Goal: Answer question/provide support

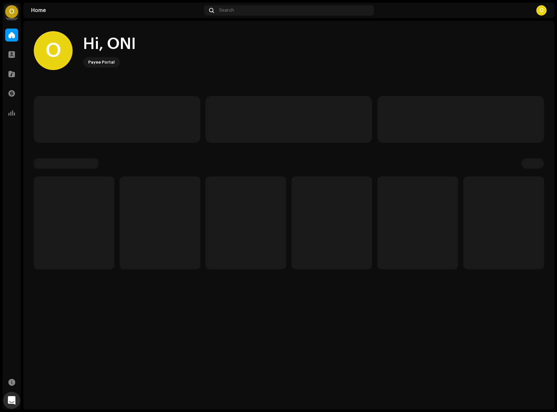
click at [14, 400] on icon "Open Intercom Messenger" at bounding box center [11, 400] width 7 height 8
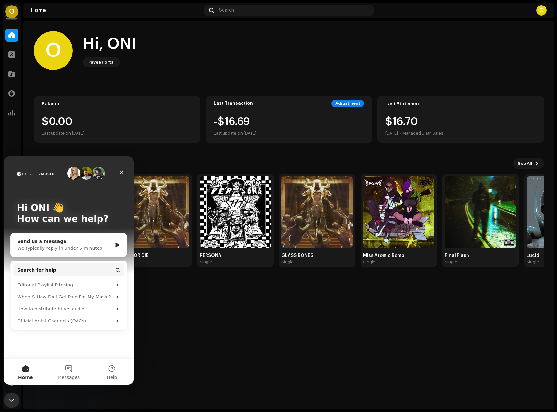
click at [56, 250] on div "We typically reply in under 5 minutes" at bounding box center [64, 248] width 95 height 7
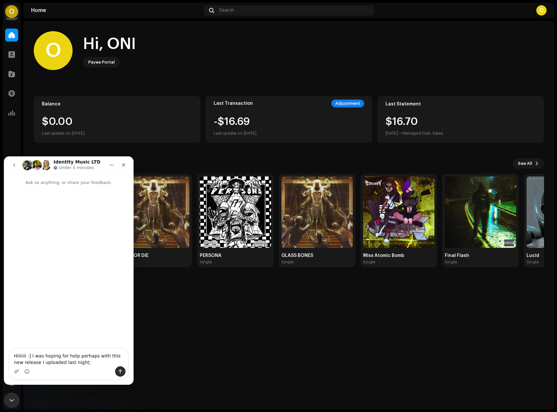
type textarea "Hiiiiiii :] I was hoping for help perhaps with this new release I uploaded last…"
click at [9, 11] on div "O" at bounding box center [11, 11] width 13 height 13
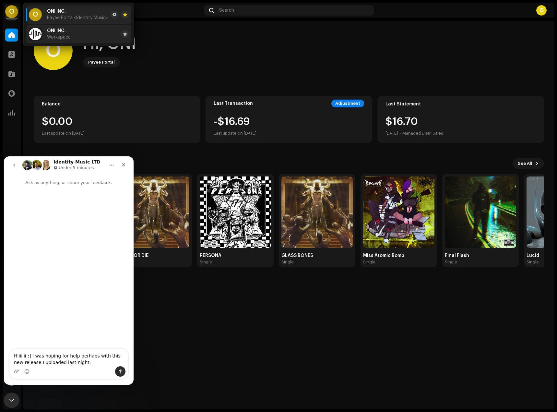
click at [61, 41] on li "ONI INC. Workspace" at bounding box center [78, 34] width 105 height 18
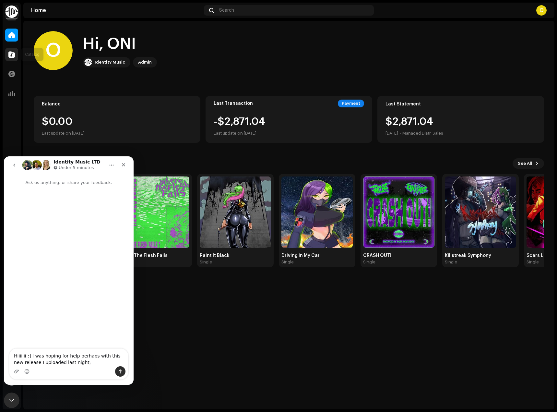
click at [11, 57] on span at bounding box center [11, 54] width 6 height 5
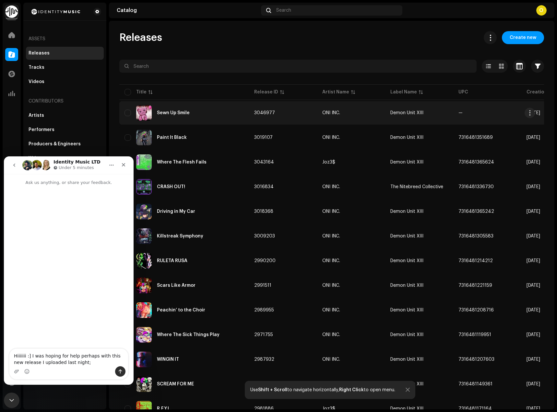
click at [198, 118] on div "Sewn Up Smile" at bounding box center [183, 113] width 119 height 16
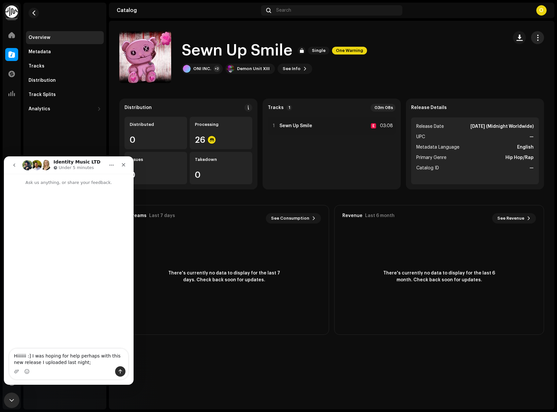
click at [539, 33] on button "button" at bounding box center [537, 37] width 13 height 13
click at [298, 72] on button "See Info" at bounding box center [294, 69] width 35 height 10
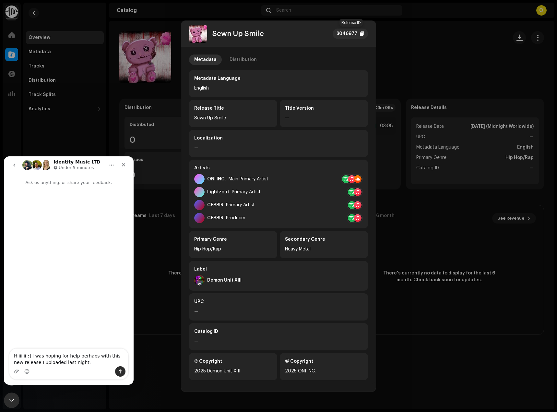
click at [350, 34] on div "3046977" at bounding box center [346, 34] width 21 height 8
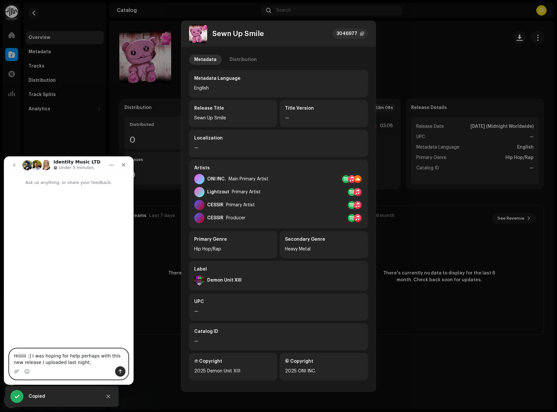
click at [96, 358] on textarea "Hiiiiiii :] I was hoping for help perhaps with this new release I uploaded last…" at bounding box center [68, 357] width 119 height 18
click at [90, 360] on textarea "Hiiiiiii :] I was hoping for help perhaps with this new release I uploaded last…" at bounding box center [68, 357] width 119 height 18
drag, startPoint x: 90, startPoint y: 360, endPoint x: 92, endPoint y: 365, distance: 5.1
click at [91, 362] on textarea "Hiiiiiii :] I was hoping for help perhaps with this new release I uploaded last…" at bounding box center [68, 357] width 119 height 18
paste textarea "3046977"
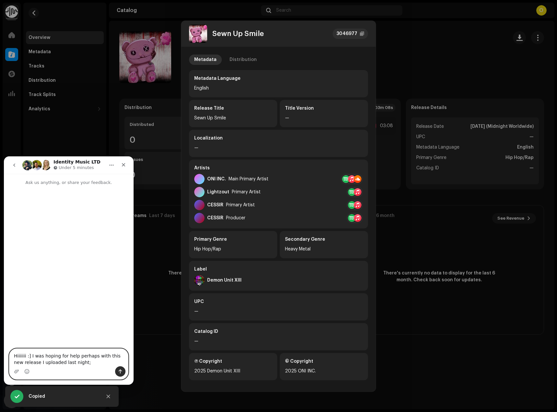
type textarea "Hiiiiiii :] I was hoping for help perhaps with this new release I uploaded last…"
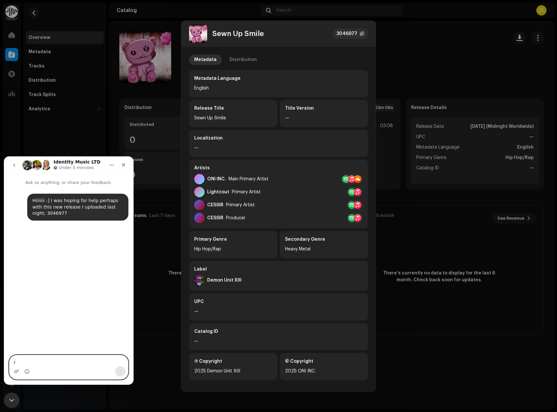
type textarea "I"
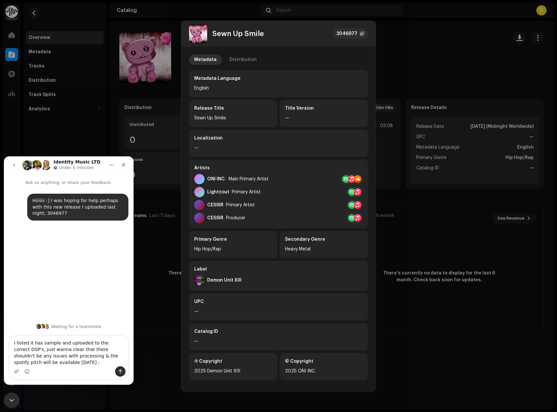
type textarea "I listed it has sample and uploaded to the correct DSP's, just wanna clear that…"
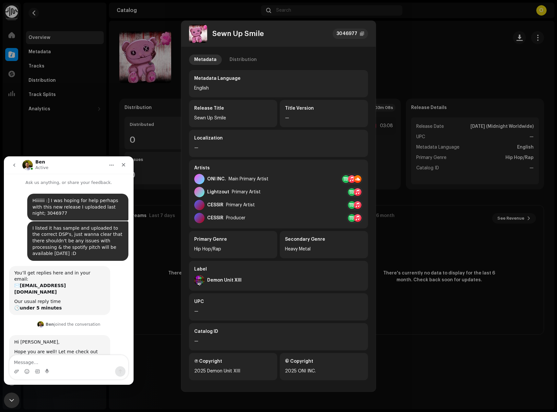
scroll to position [11, 0]
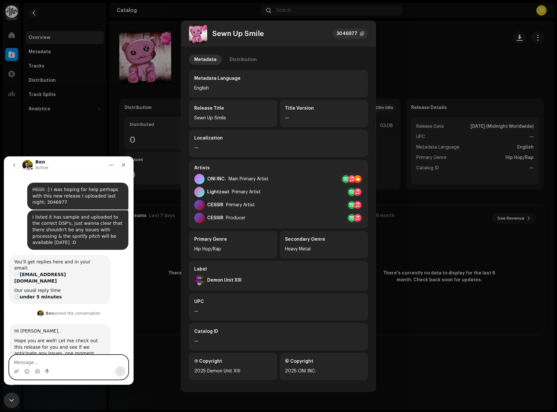
click at [76, 362] on textarea "Message…" at bounding box center [68, 360] width 119 height 11
type textarea "Thanks so much :D"
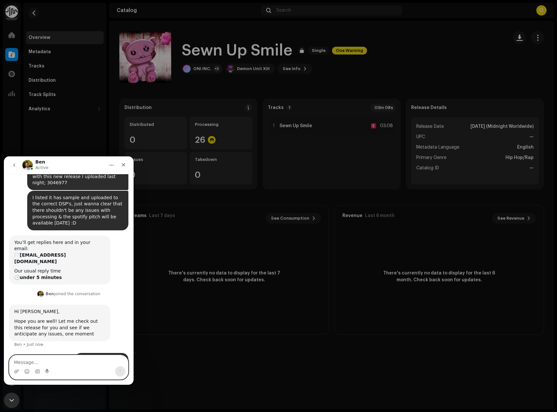
click at [178, 107] on div "Sewn Up Smile 3046977 Metadata Distribution Metadata Language English Release T…" at bounding box center [278, 206] width 557 height 412
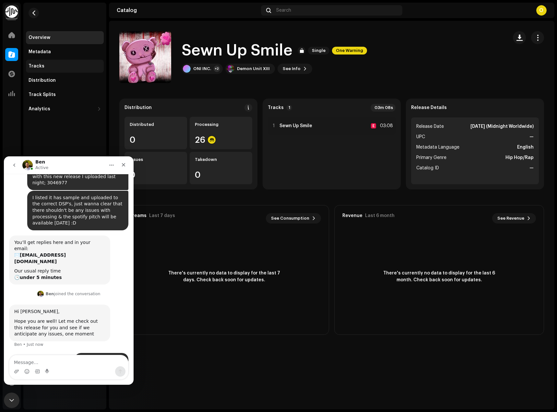
click at [60, 65] on div "Tracks" at bounding box center [65, 66] width 73 height 5
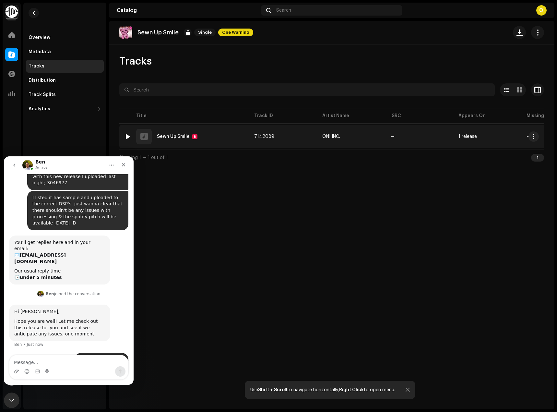
click at [129, 135] on div at bounding box center [127, 136] width 5 height 5
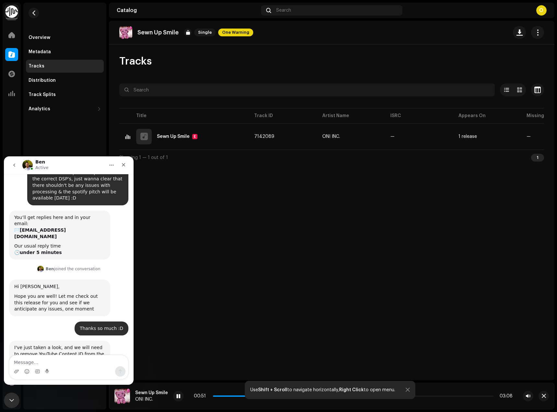
scroll to position [75, 0]
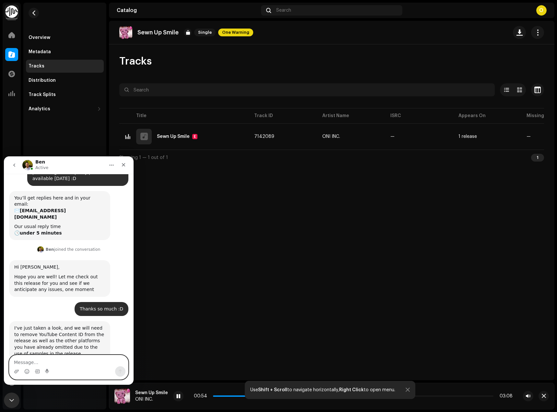
click at [65, 360] on textarea "Message…" at bounding box center [68, 360] width 119 height 11
click at [190, 315] on div "Sewn Up Smile Single One Warning Tracks Selected 0 Select all 1 Options Filters…" at bounding box center [331, 200] width 445 height 359
click at [73, 357] on textarea "Message…" at bounding box center [68, 360] width 119 height 11
type textarea "Oh damn, I forgot that one, my apologies"
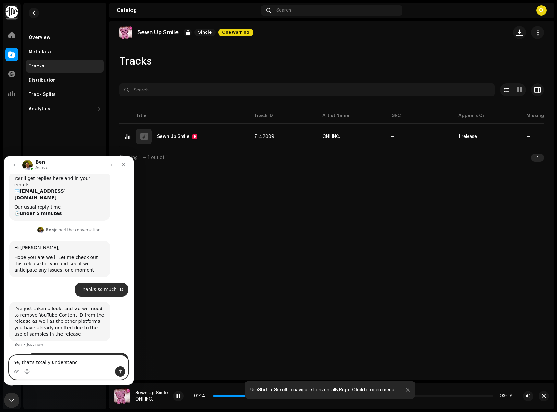
scroll to position [119, 0]
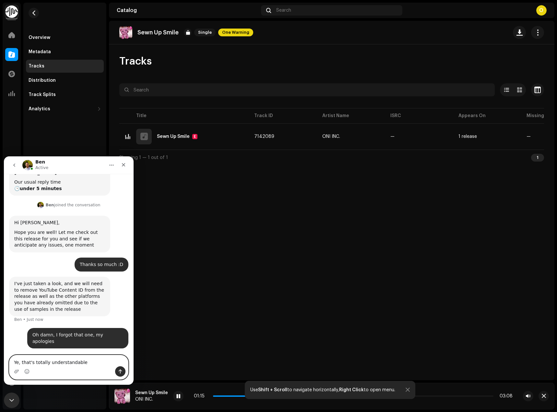
type textarea "Ye, that's totally understandable"
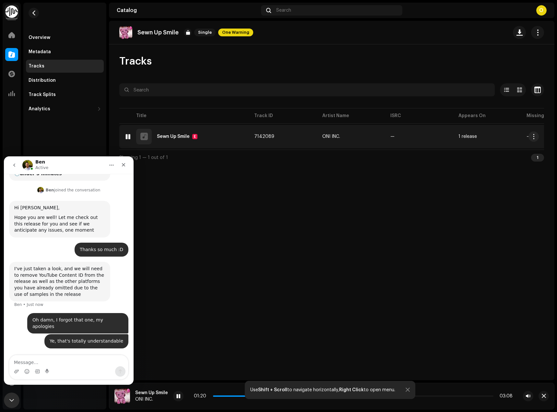
click at [213, 130] on div "1 Sewn Up Smile E" at bounding box center [183, 137] width 119 height 16
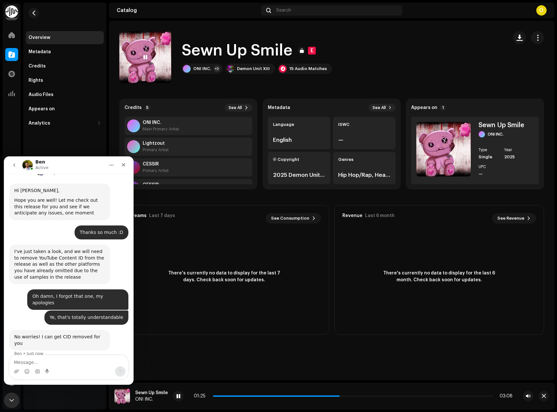
scroll to position [153, 0]
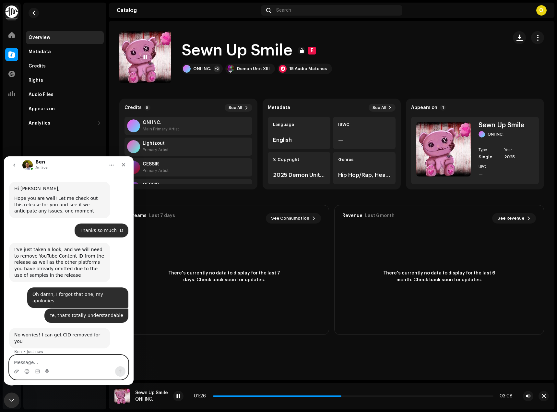
click at [75, 364] on textarea "Message…" at bounding box center [68, 360] width 119 height 11
type textarea "Woop woop, massive thank you"
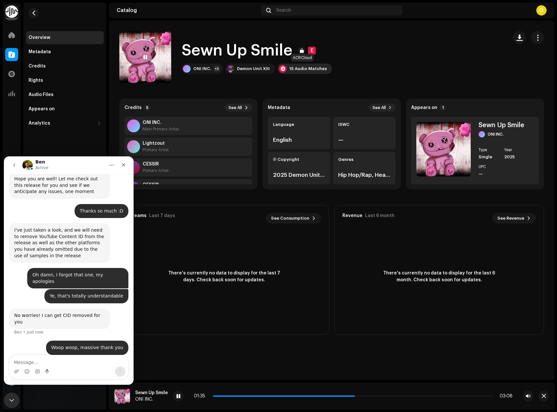
click at [308, 65] on div "15 Audio Matches" at bounding box center [304, 69] width 54 height 10
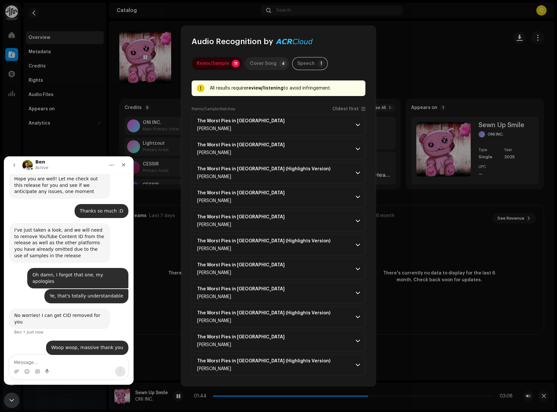
click at [267, 62] on div "Cover Song" at bounding box center [263, 63] width 27 height 13
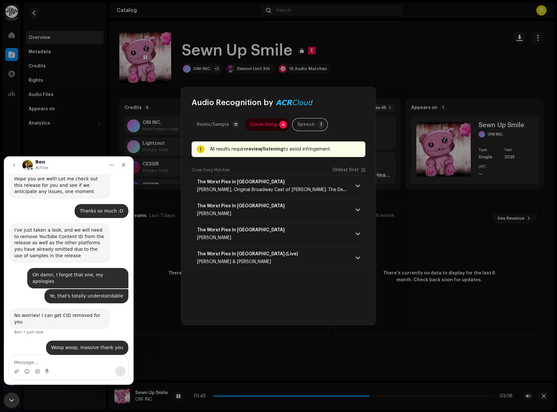
click at [222, 122] on div "Remix/Sample" at bounding box center [213, 124] width 32 height 13
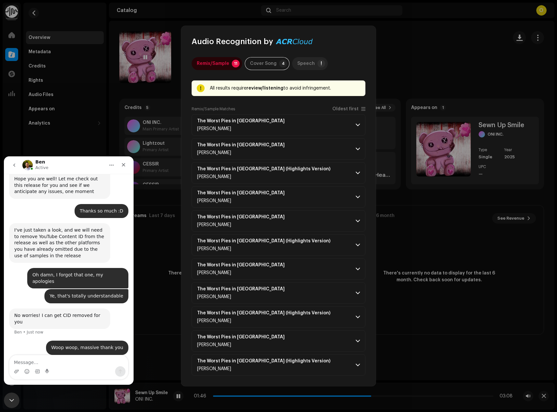
click at [308, 63] on div "Speech" at bounding box center [306, 63] width 18 height 13
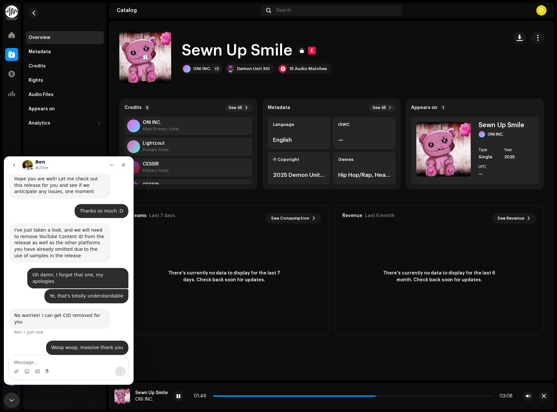
click at [393, 48] on div "Audio Recognition by Remix/Sample 11 Cover Song 4 Speech ! Speech/silence can v…" at bounding box center [278, 206] width 557 height 412
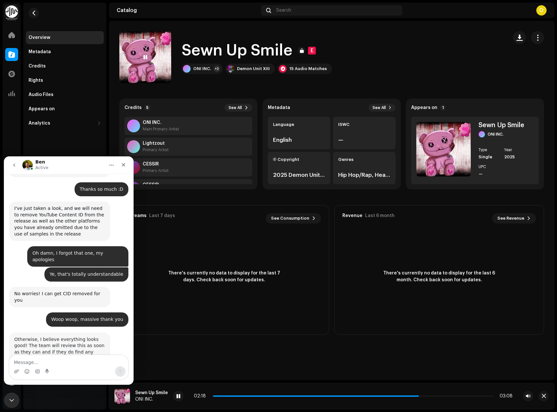
scroll to position [199, 0]
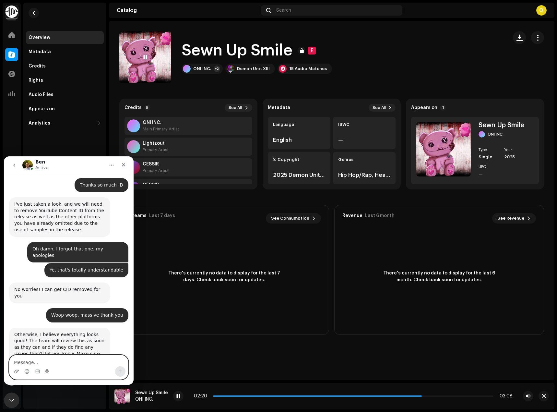
click at [67, 365] on textarea "Message…" at bounding box center [68, 360] width 119 height 11
type textarea "100%, thank you so much, [PERSON_NAME] :]"
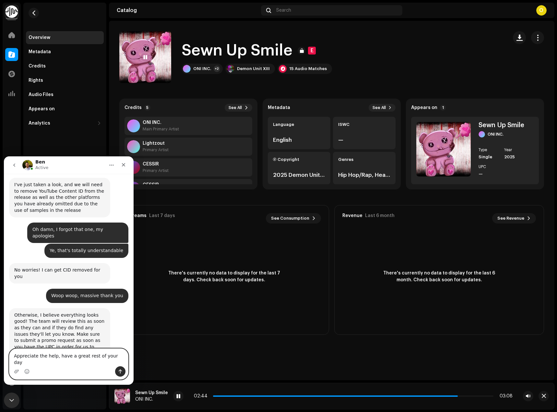
type textarea "Appreciate the help, have a great rest of your day!"
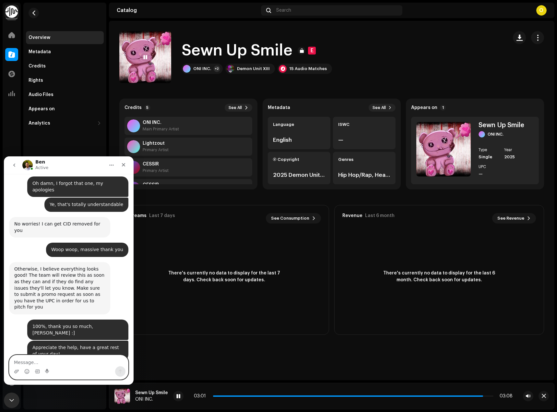
scroll to position [265, 0]
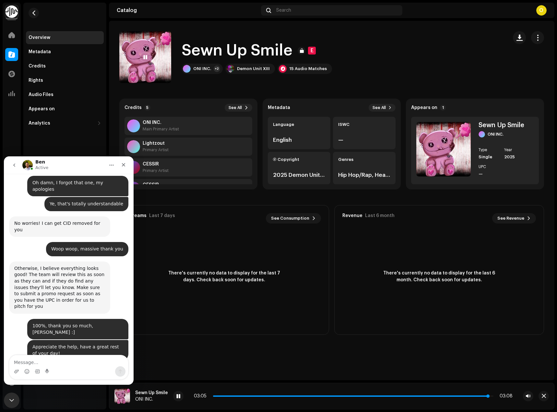
click at [471, 395] on span at bounding box center [351, 395] width 276 height 1
click at [63, 363] on textarea "Message…" at bounding box center [68, 360] width 119 height 11
click at [125, 166] on icon "Close" at bounding box center [123, 164] width 5 height 5
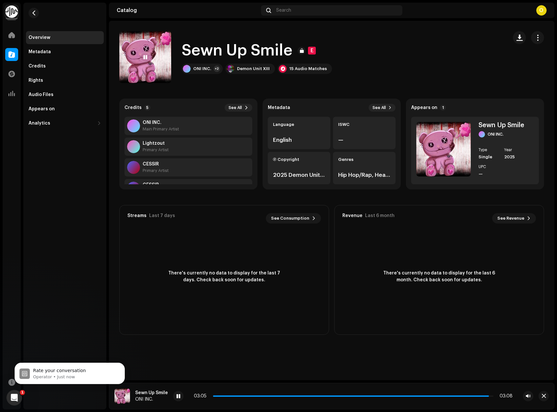
scroll to position [317, 0]
click at [80, 372] on p "Rate your conversation" at bounding box center [75, 370] width 84 height 6
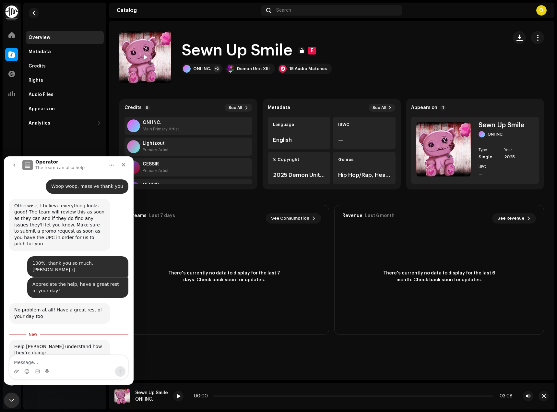
scroll to position [327, 0]
click at [83, 377] on span "Amazing" at bounding box center [85, 383] width 12 height 12
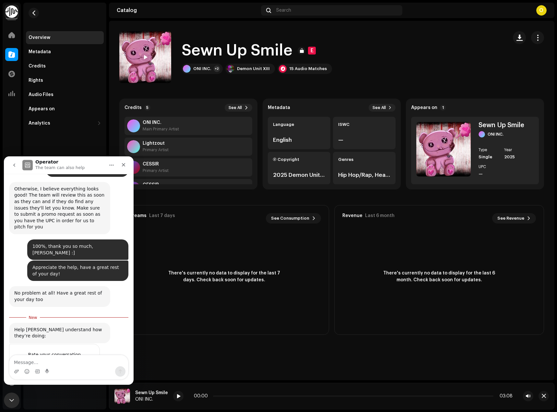
scroll to position [345, 0]
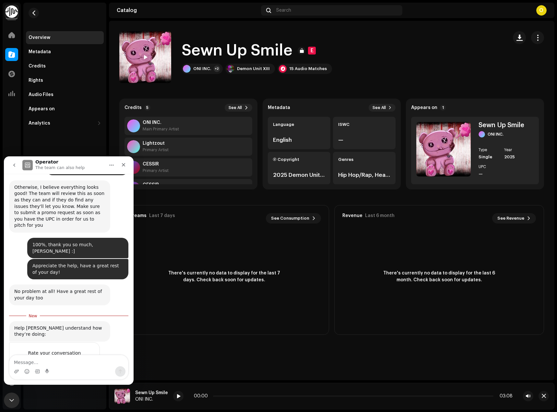
type textarea "[PERSON_NAME] is the coolest"
click at [87, 382] on div "Submit" at bounding box center [88, 388] width 13 height 13
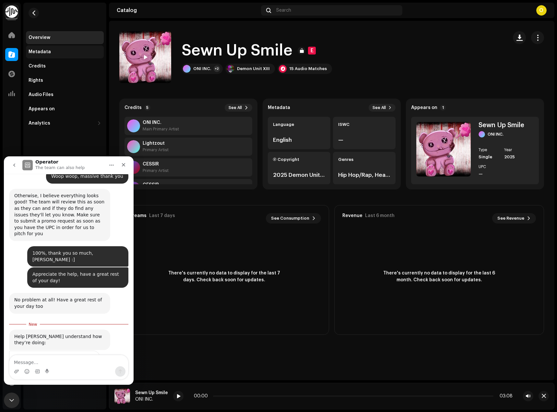
click at [31, 53] on div "Metadata" at bounding box center [40, 51] width 22 height 5
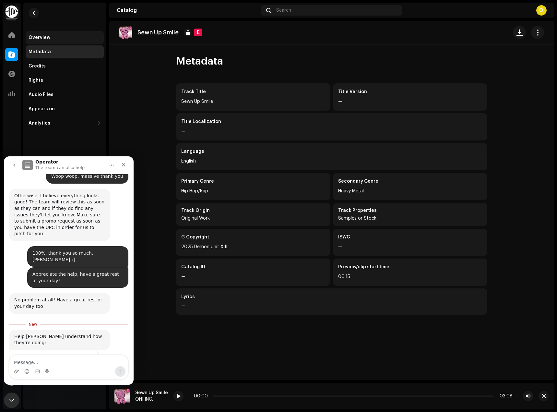
click at [94, 31] on div "Overview" at bounding box center [65, 37] width 78 height 13
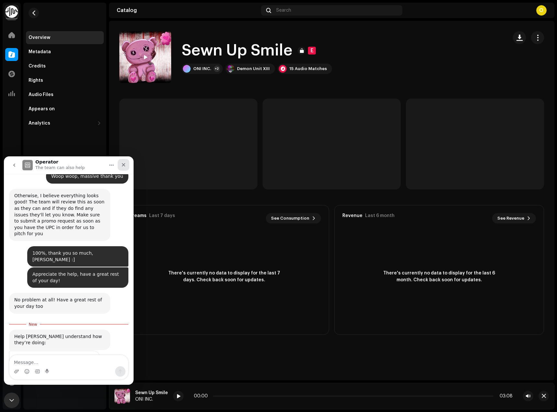
click at [122, 165] on icon "Close" at bounding box center [123, 164] width 5 height 5
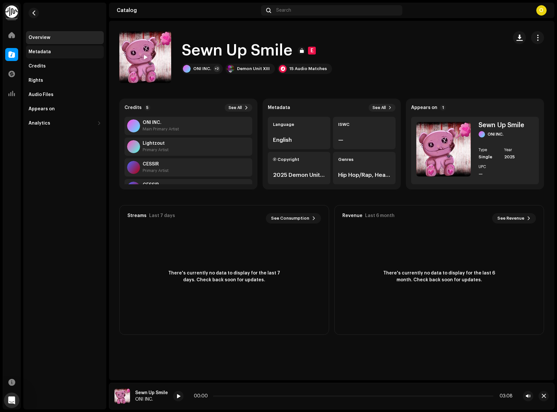
click at [76, 52] on div "Metadata" at bounding box center [65, 51] width 73 height 5
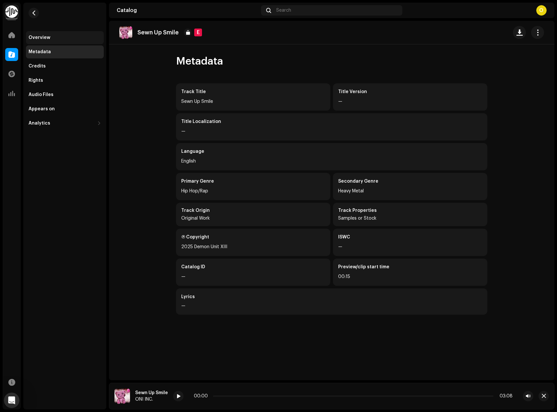
click at [70, 33] on div "Overview" at bounding box center [65, 37] width 78 height 13
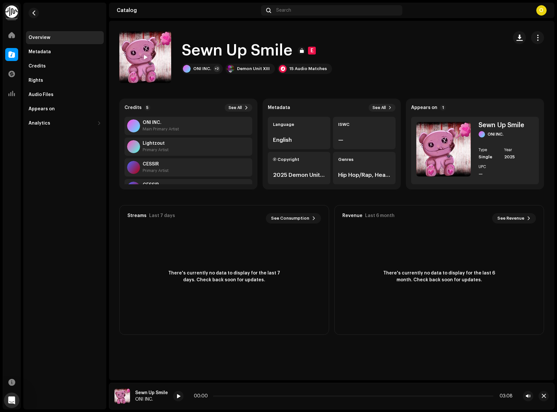
click at [80, 89] on div "Audio Files" at bounding box center [65, 94] width 78 height 13
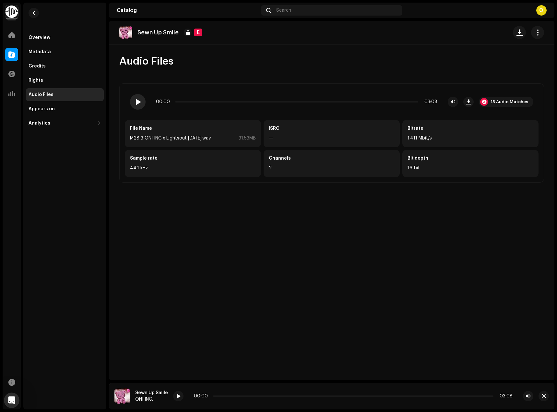
click at [143, 106] on div at bounding box center [138, 102] width 16 height 16
click at [399, 103] on div "00:01 03:08" at bounding box center [296, 101] width 281 height 5
click at [396, 102] on div "00:02 03:08" at bounding box center [296, 101] width 281 height 5
click at [396, 100] on div "00:02 03:08" at bounding box center [296, 101] width 281 height 5
click at [396, 102] on p-slider at bounding box center [296, 101] width 243 height 1
